Goal: Task Accomplishment & Management: Use online tool/utility

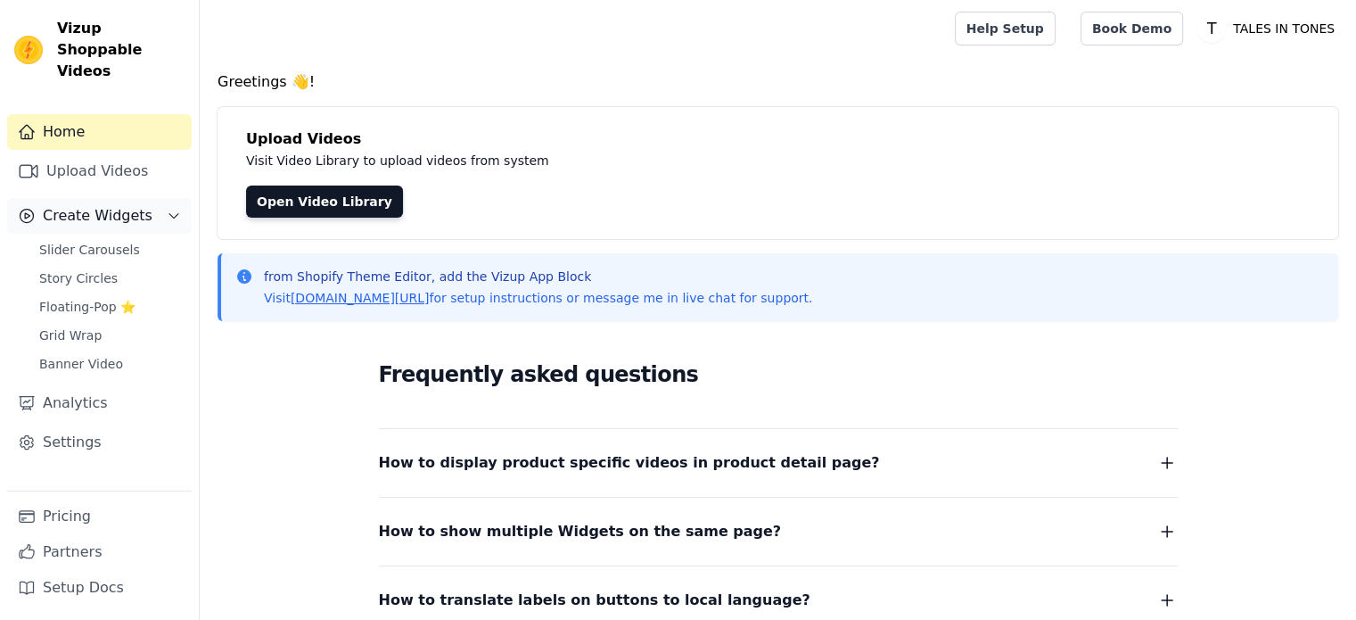
click at [178, 209] on icon "Sidebar" at bounding box center [174, 216] width 14 height 14
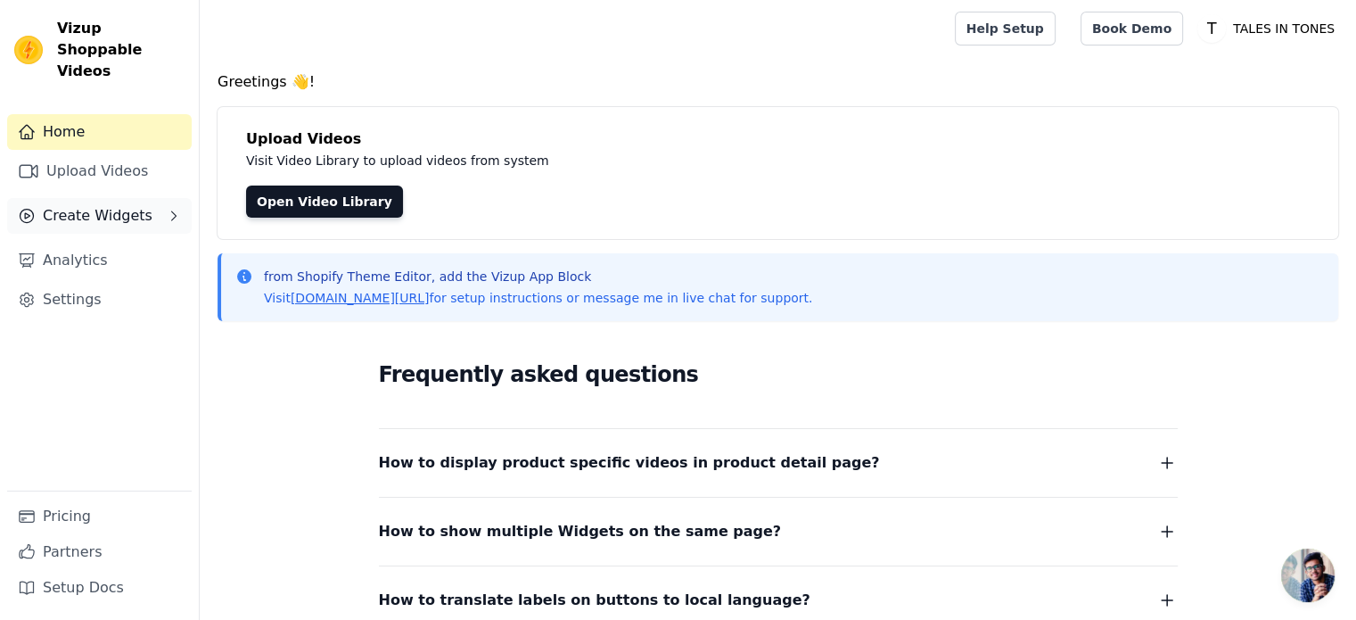
click at [173, 209] on icon "Sidebar" at bounding box center [174, 216] width 14 height 14
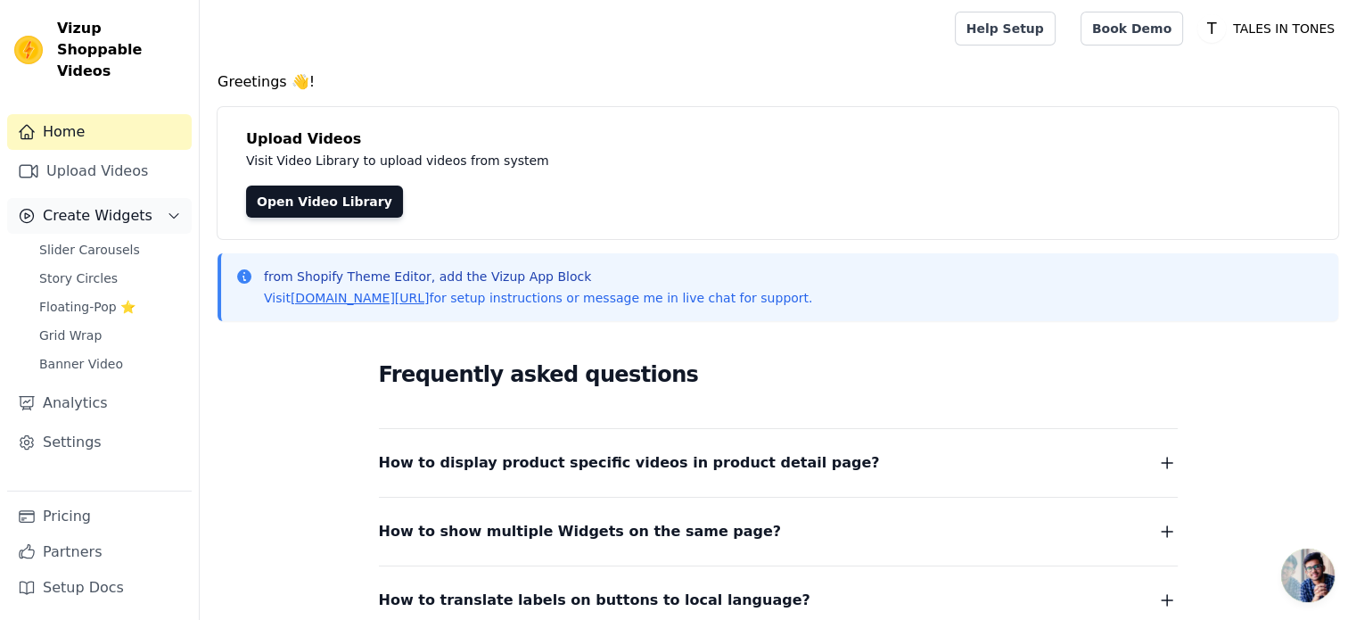
click at [173, 209] on icon "Sidebar" at bounding box center [174, 216] width 14 height 14
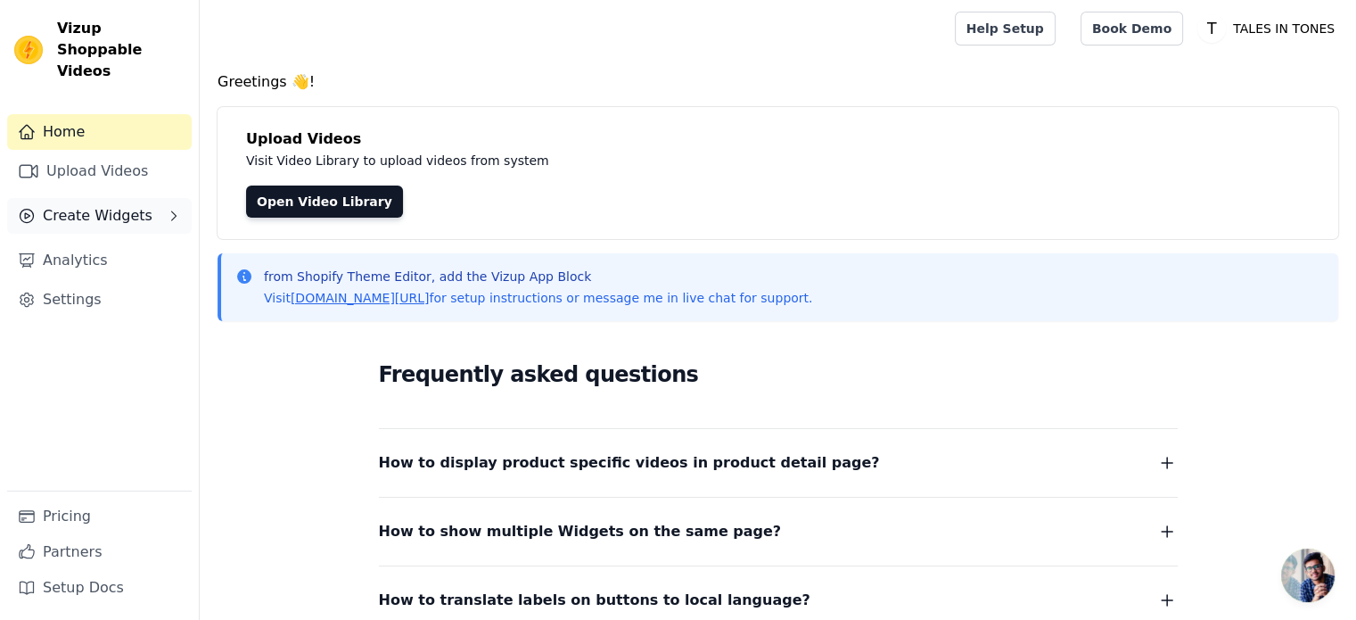
click at [173, 209] on icon "Sidebar" at bounding box center [174, 216] width 14 height 14
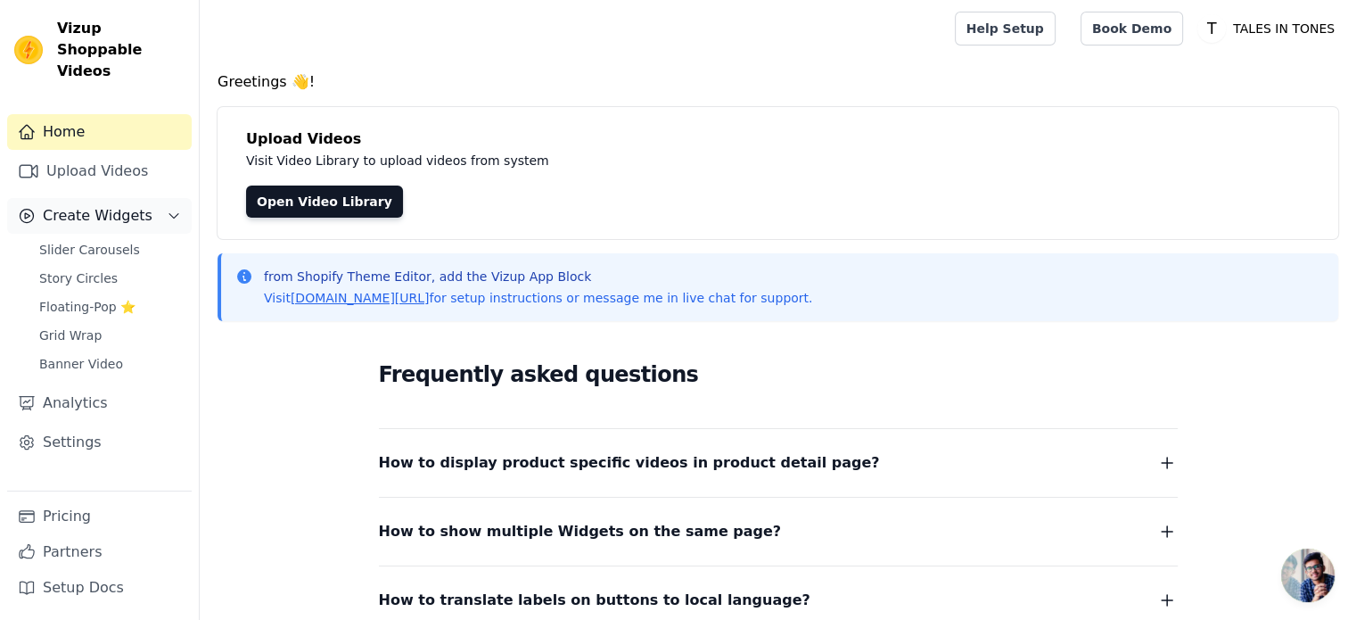
click at [173, 209] on icon "Sidebar" at bounding box center [174, 216] width 14 height 14
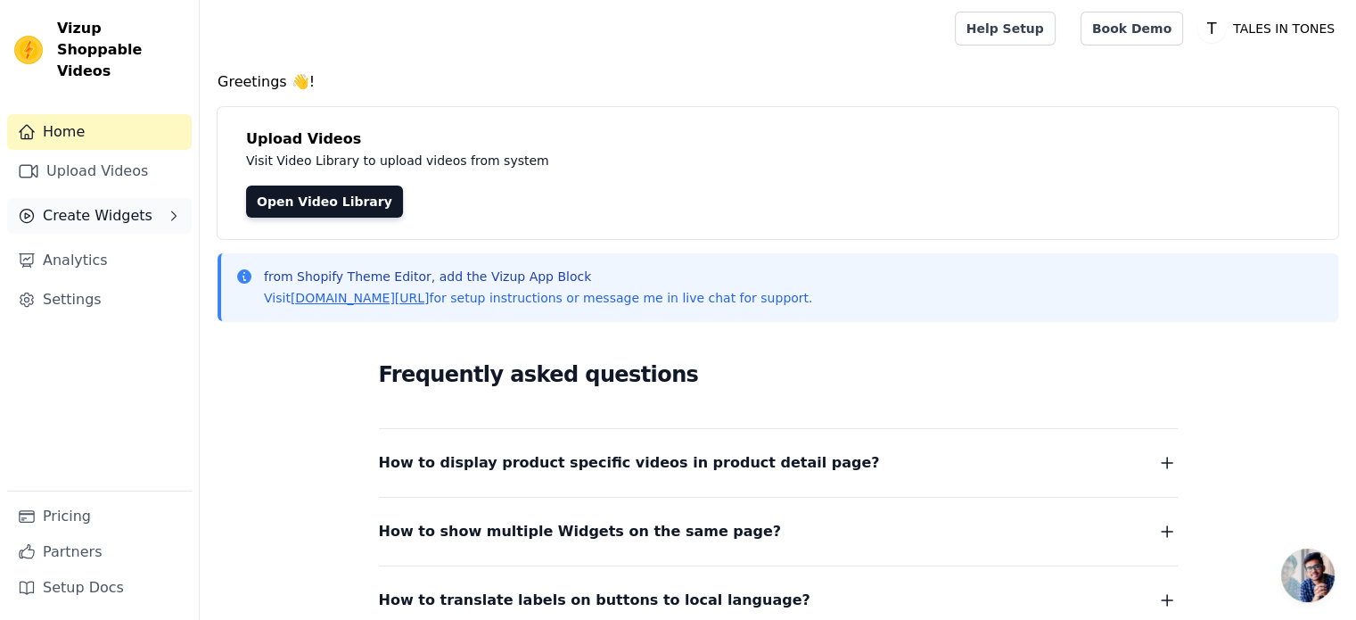
click at [173, 209] on icon "Sidebar" at bounding box center [174, 216] width 14 height 14
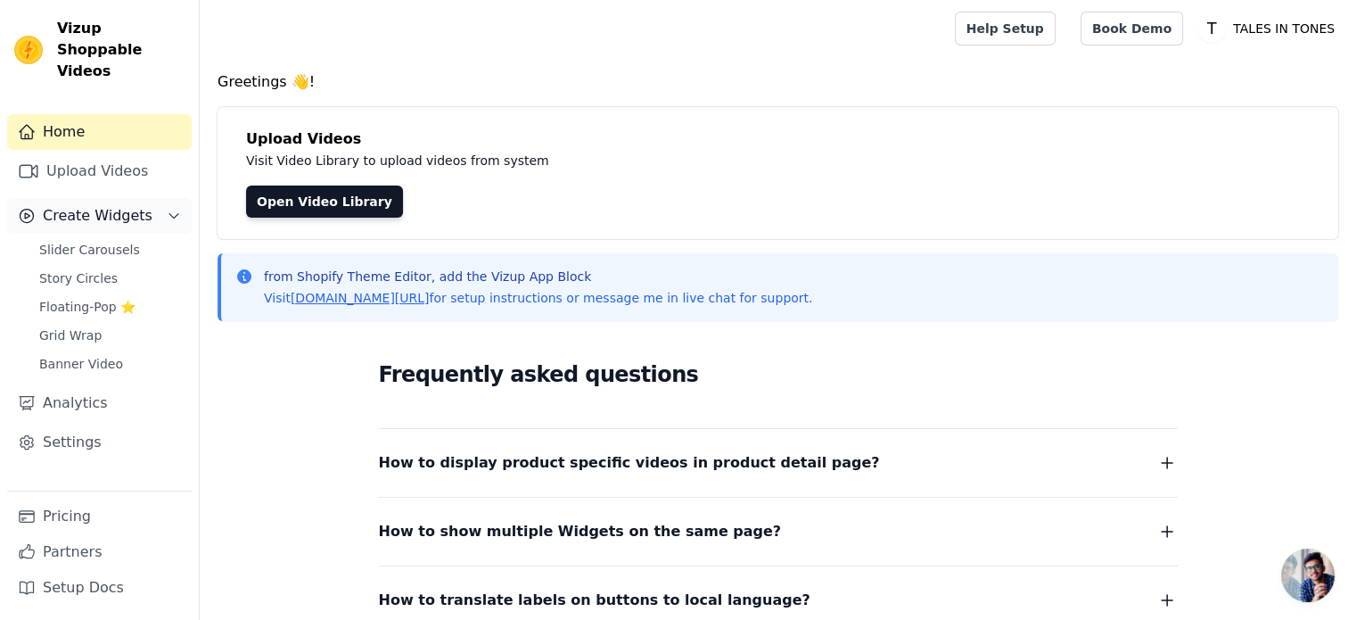
click at [174, 202] on button "Create Widgets" at bounding box center [99, 216] width 185 height 36
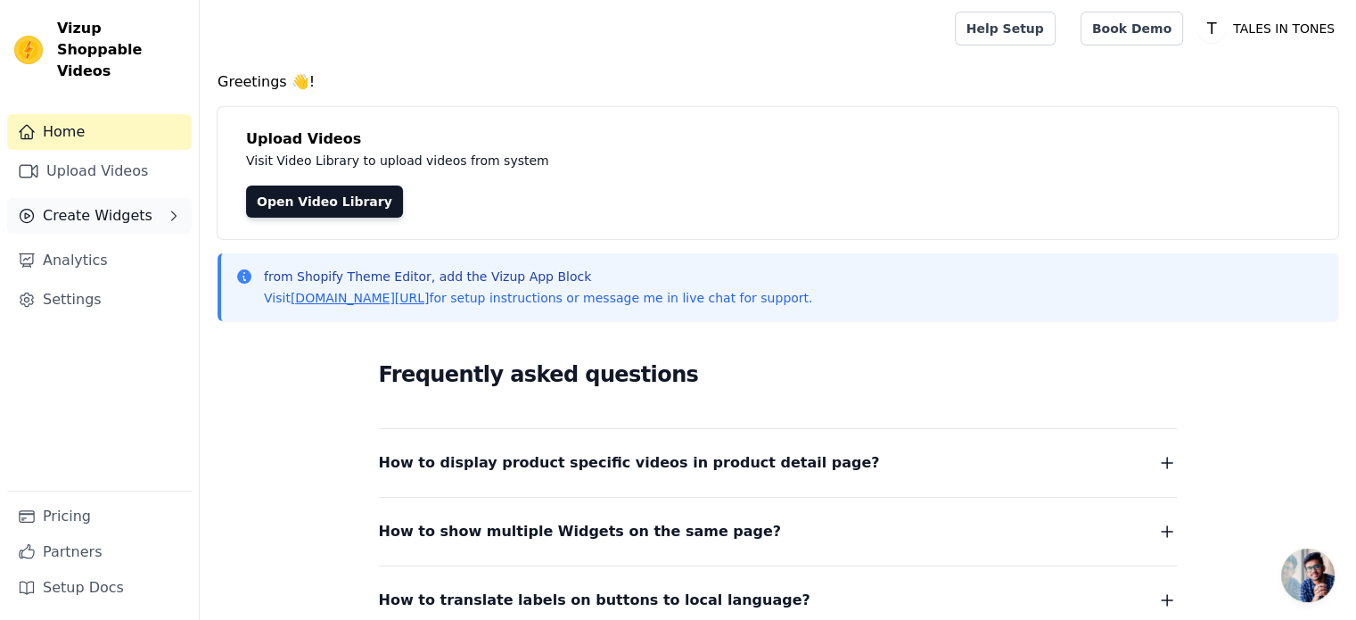
click at [174, 202] on button "Create Widgets" at bounding box center [99, 216] width 185 height 36
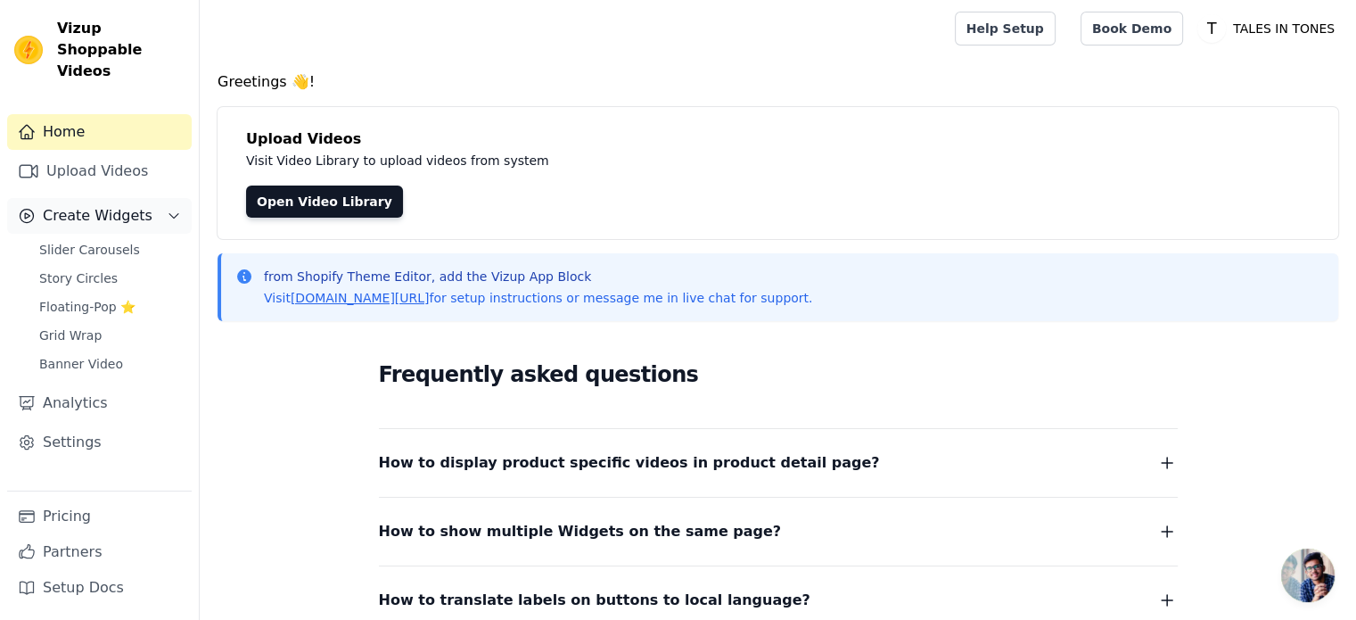
click at [174, 209] on icon "Sidebar" at bounding box center [174, 216] width 14 height 14
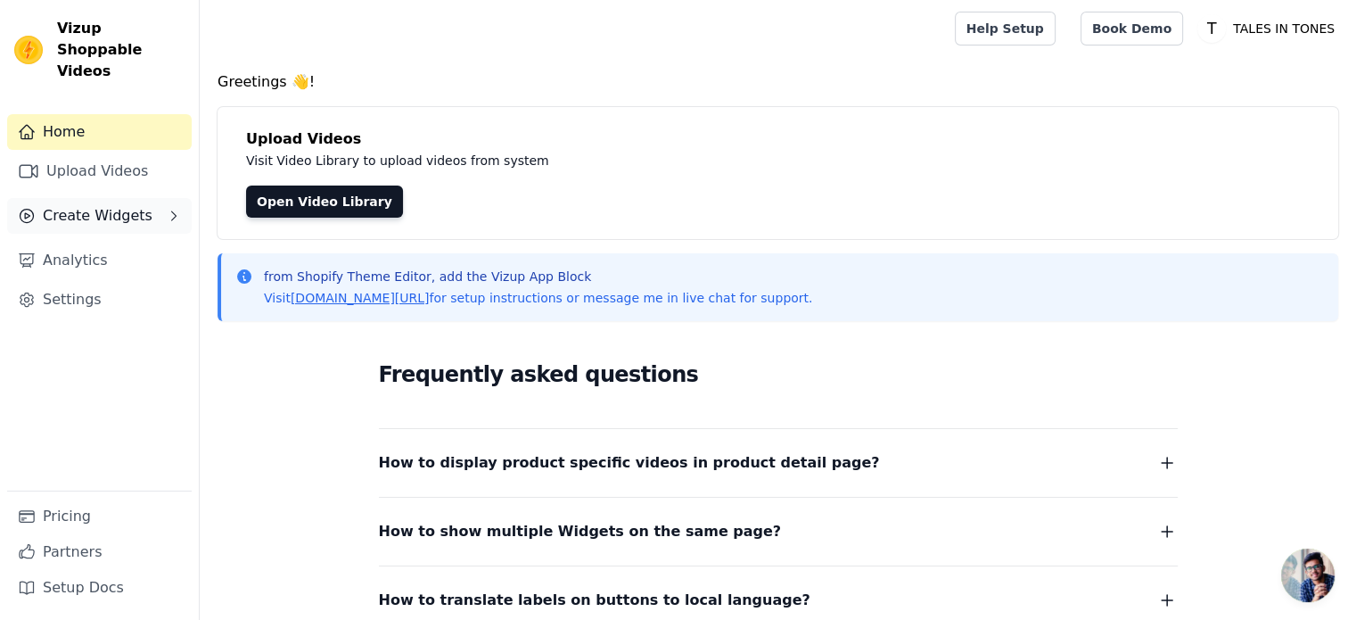
click at [174, 209] on icon "Sidebar" at bounding box center [174, 216] width 14 height 14
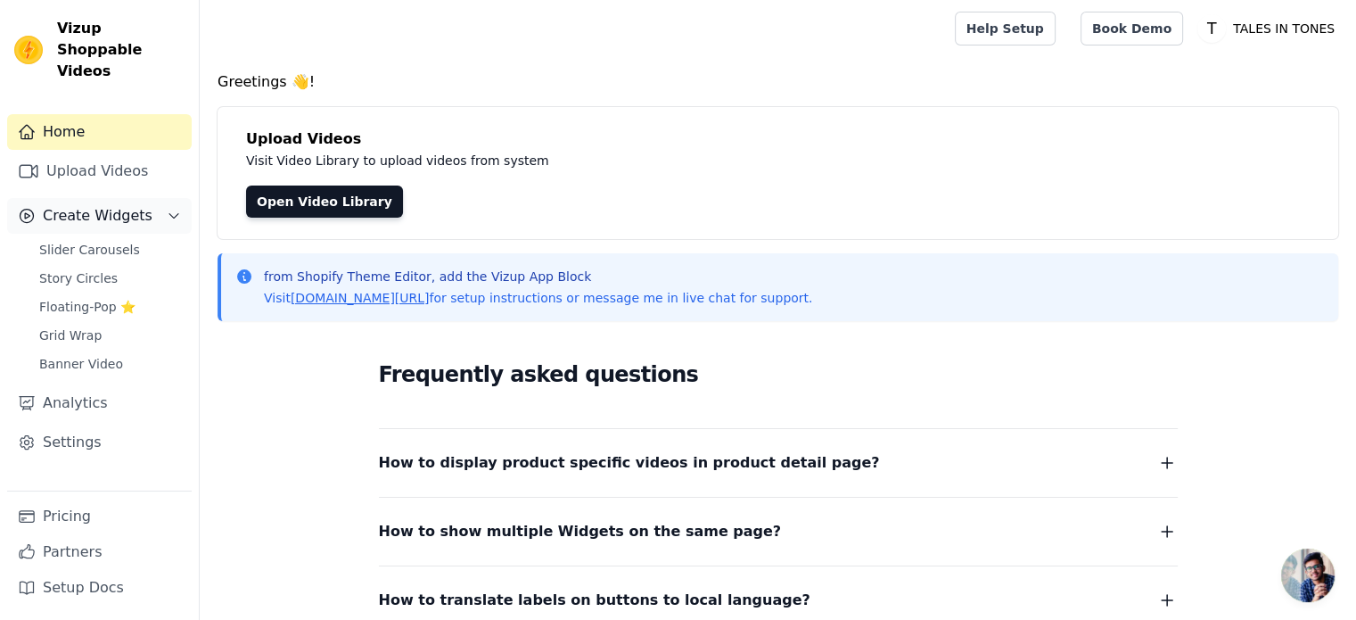
click at [171, 209] on icon "Sidebar" at bounding box center [174, 216] width 14 height 14
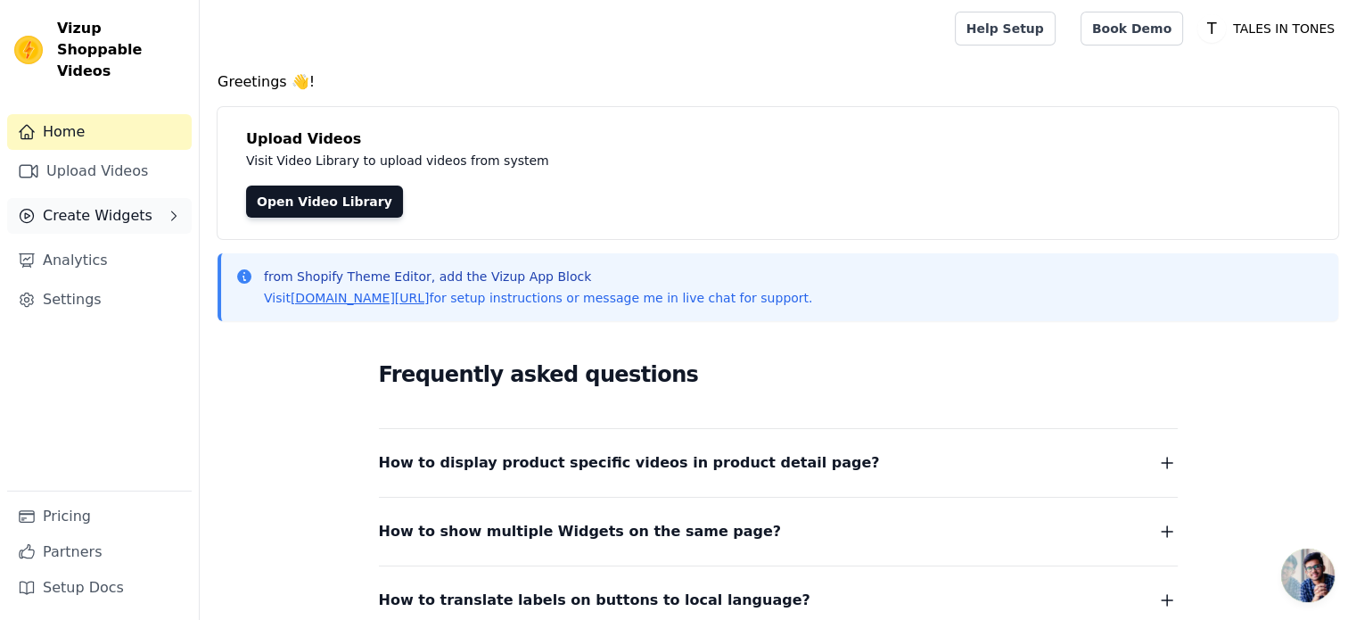
click at [171, 209] on icon "Sidebar" at bounding box center [174, 216] width 14 height 14
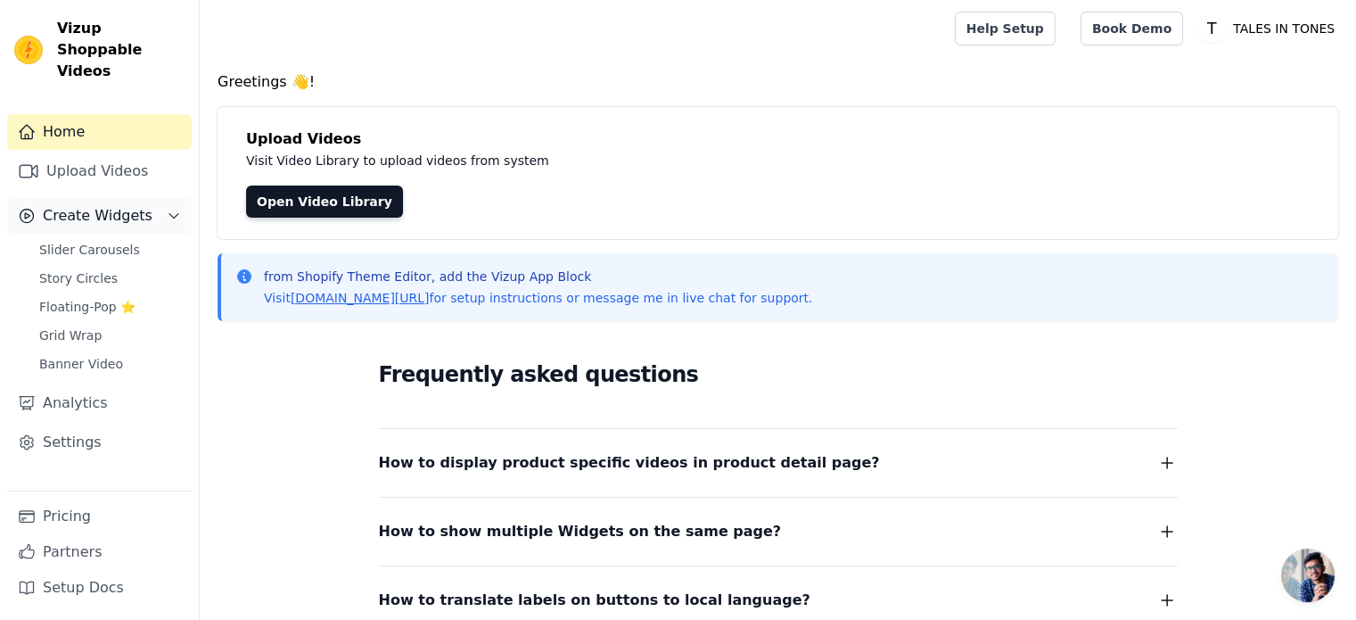
click at [171, 209] on icon "Sidebar" at bounding box center [174, 216] width 14 height 14
